Goal: Information Seeking & Learning: Find specific fact

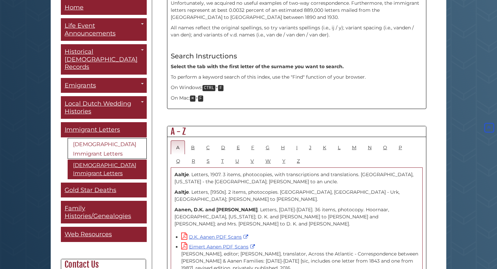
scroll to position [285, 0]
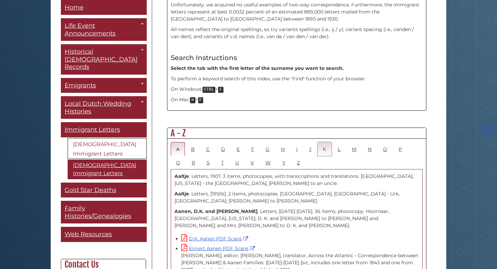
click at [323, 142] on link "K" at bounding box center [324, 149] width 14 height 14
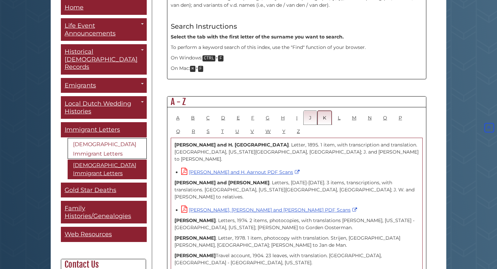
scroll to position [313, 0]
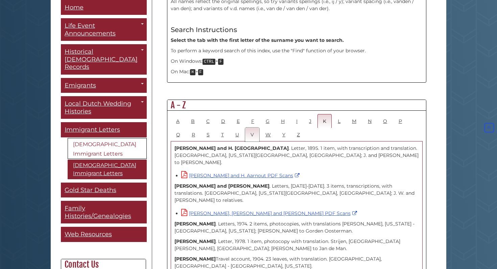
click at [255, 128] on link "V" at bounding box center [252, 135] width 14 height 14
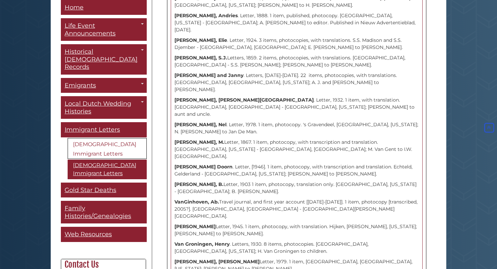
scroll to position [3728, 0]
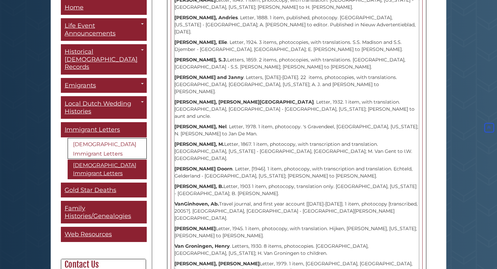
drag, startPoint x: 177, startPoint y: 83, endPoint x: 207, endPoint y: 85, distance: 30.5
drag, startPoint x: 175, startPoint y: 82, endPoint x: 212, endPoint y: 89, distance: 38.5
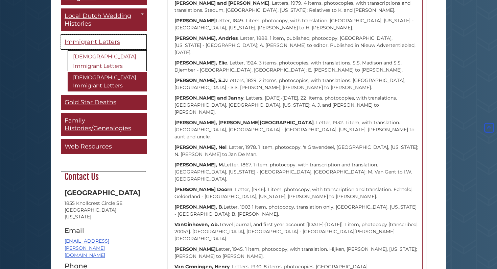
scroll to position [89, 0]
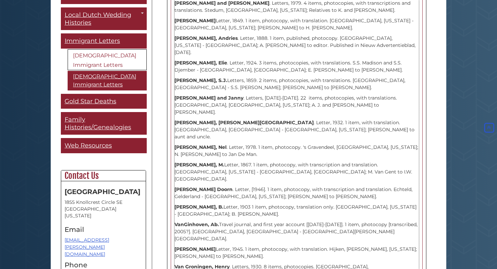
drag, startPoint x: 206, startPoint y: 110, endPoint x: 169, endPoint y: 105, distance: 37.2
copy p "[PERSON_NAME] . Letter, 1938. 1 item, photocopy. [PERSON_NAME], [US_STATE] - th…"
